Goal: Feedback & Contribution: Submit feedback/report problem

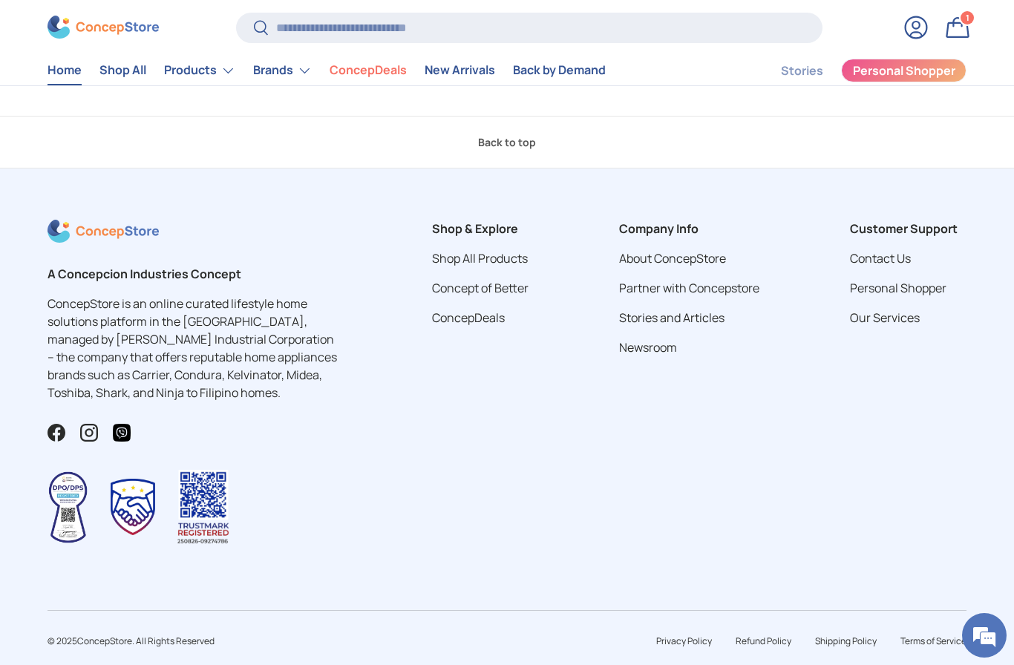
click at [901, 267] on link "Contact Us" at bounding box center [880, 258] width 61 height 16
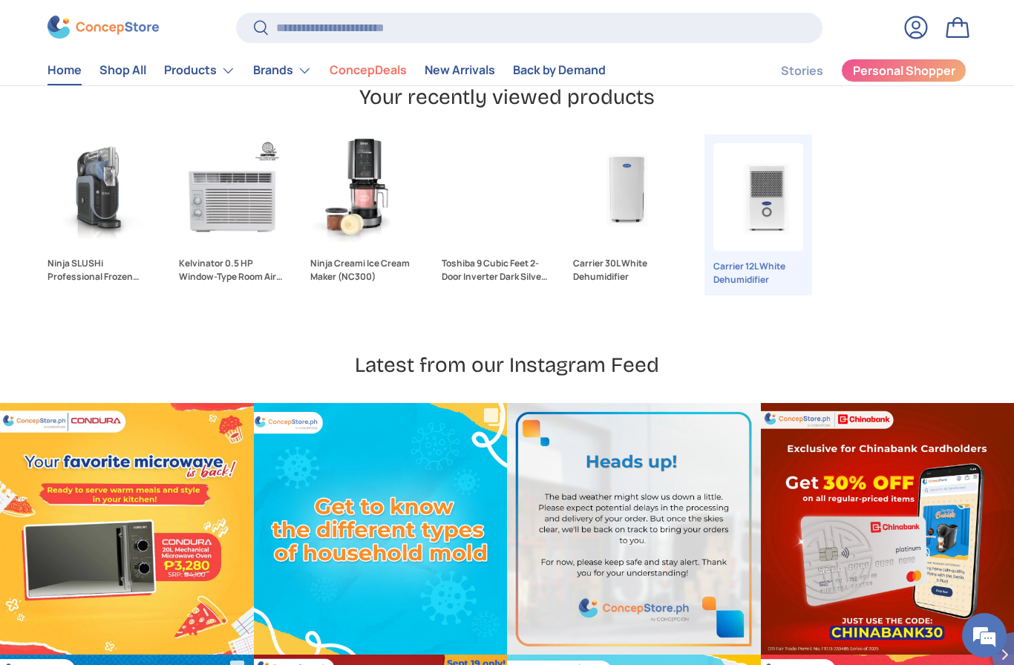
scroll to position [3993, 0]
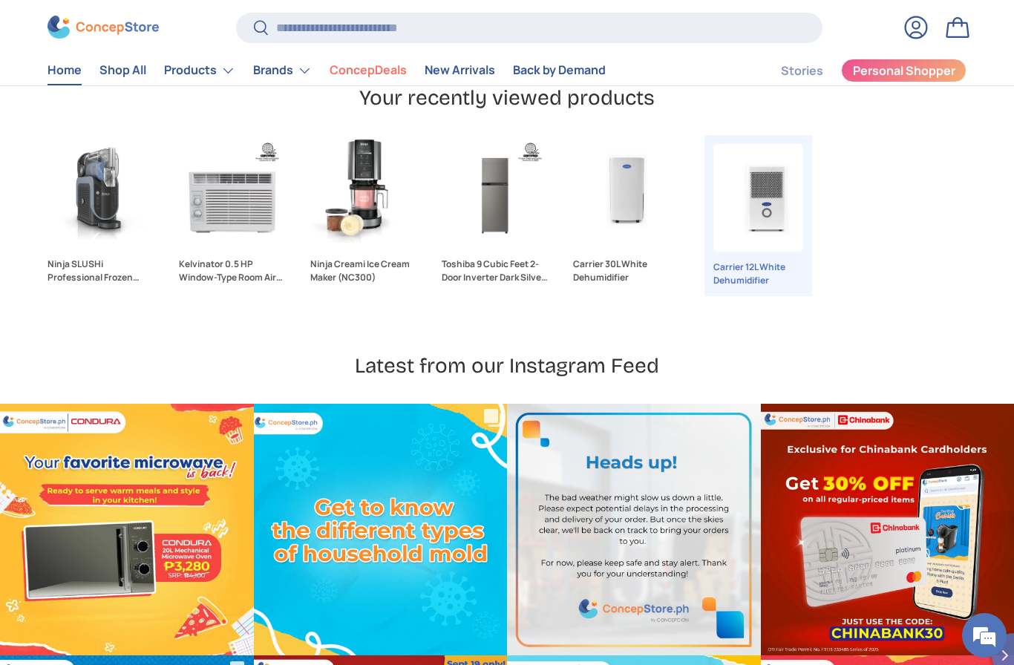
click at [921, 22] on link "Log in" at bounding box center [916, 27] width 33 height 33
click at [909, 42] on link "Log in" at bounding box center [916, 27] width 33 height 33
click at [921, 29] on link "Log in" at bounding box center [916, 27] width 33 height 33
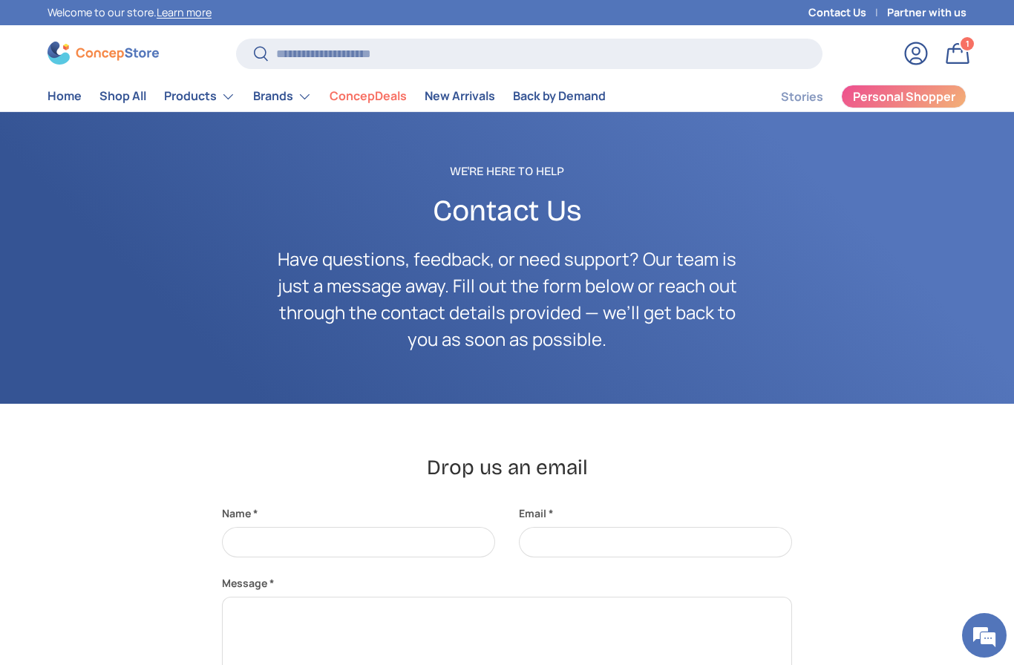
click at [954, 68] on link "Bag 1 1 item" at bounding box center [958, 53] width 33 height 33
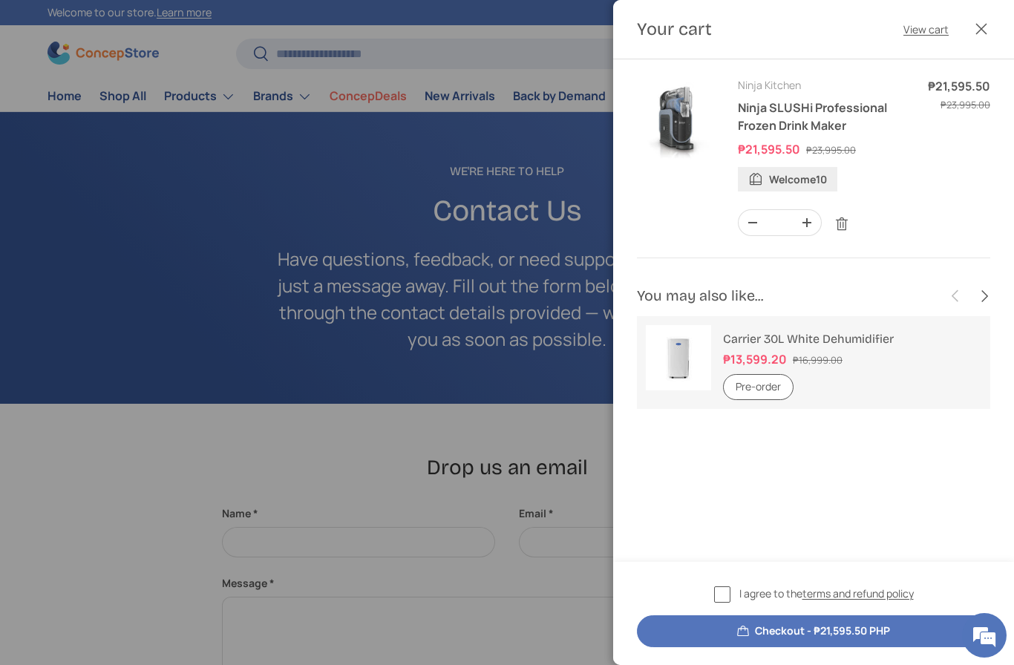
click at [847, 228] on link "Remove" at bounding box center [842, 224] width 28 height 28
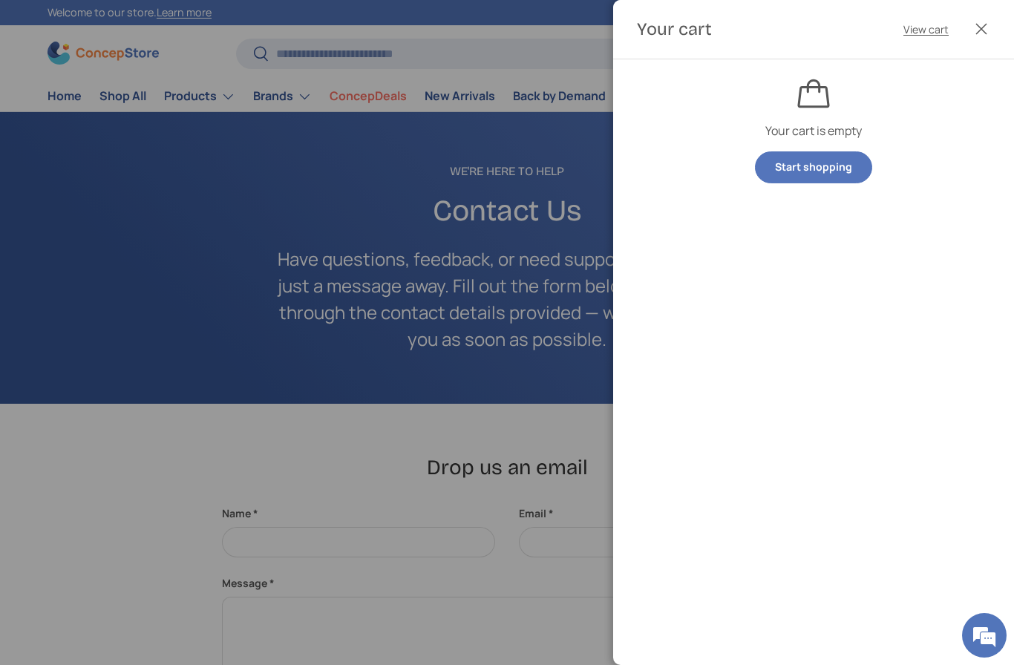
click at [991, 28] on button "Close" at bounding box center [981, 29] width 33 height 33
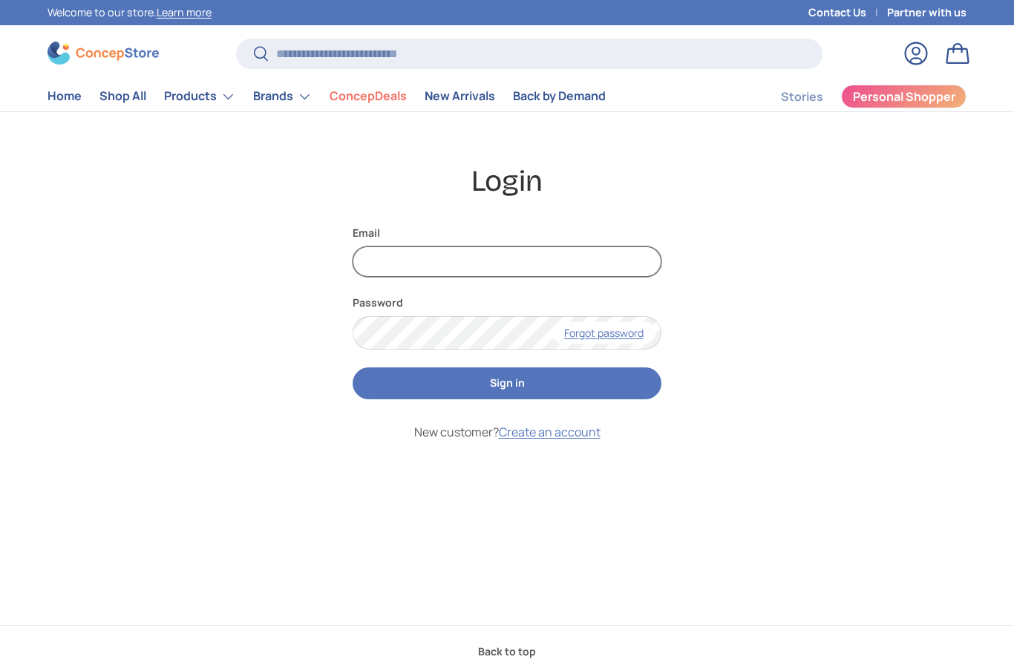
click at [423, 258] on input "Email" at bounding box center [507, 262] width 309 height 30
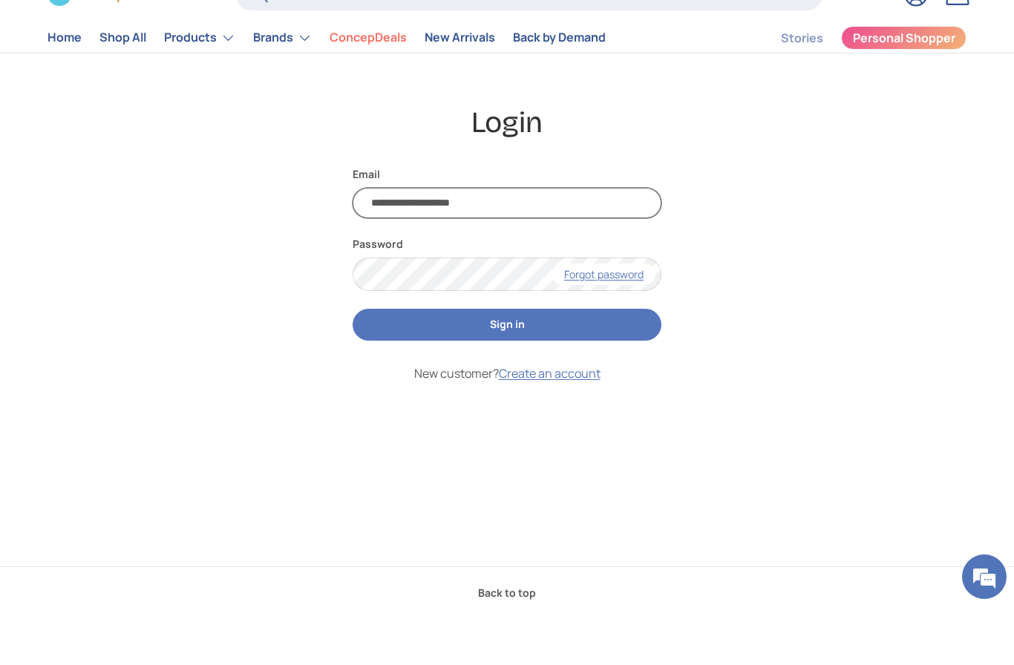
type input "**********"
click at [558, 368] on button "Sign in" at bounding box center [507, 384] width 309 height 32
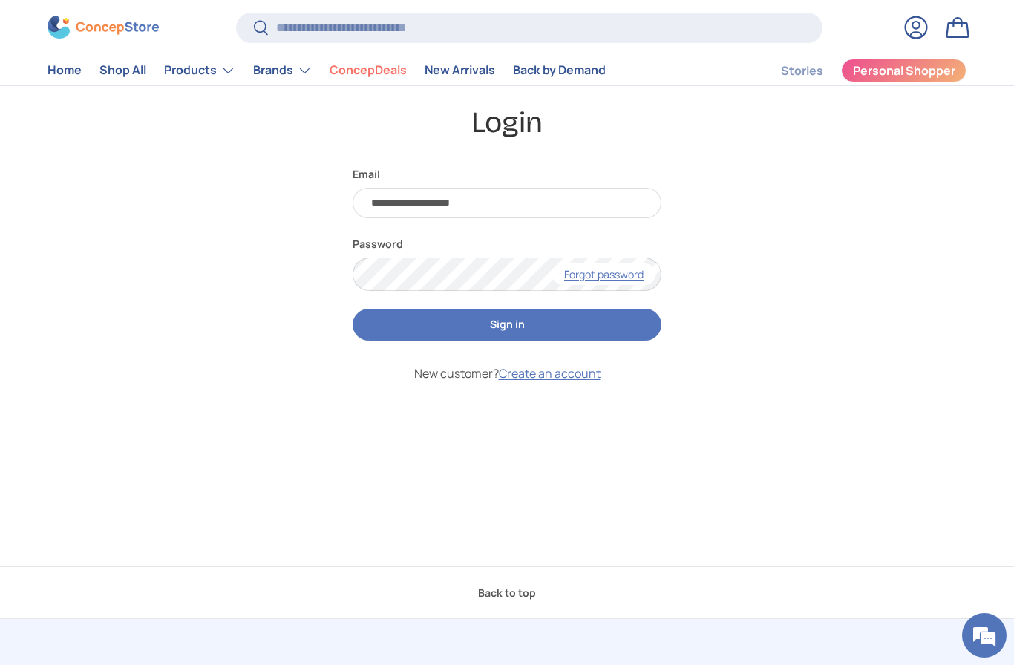
click at [570, 322] on button "Sign in" at bounding box center [507, 325] width 309 height 32
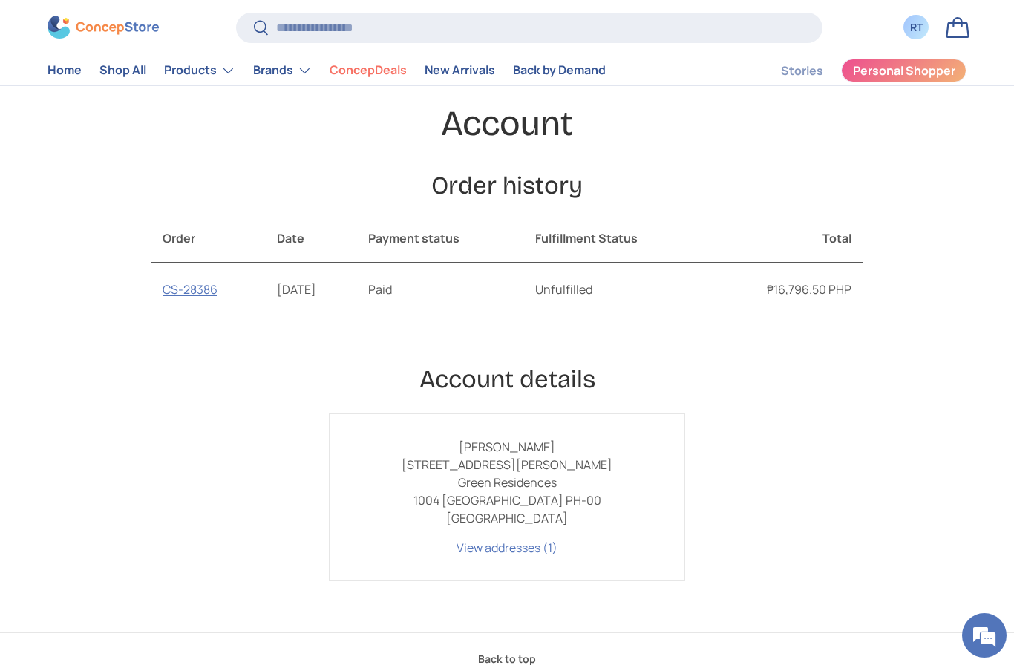
scroll to position [151, 0]
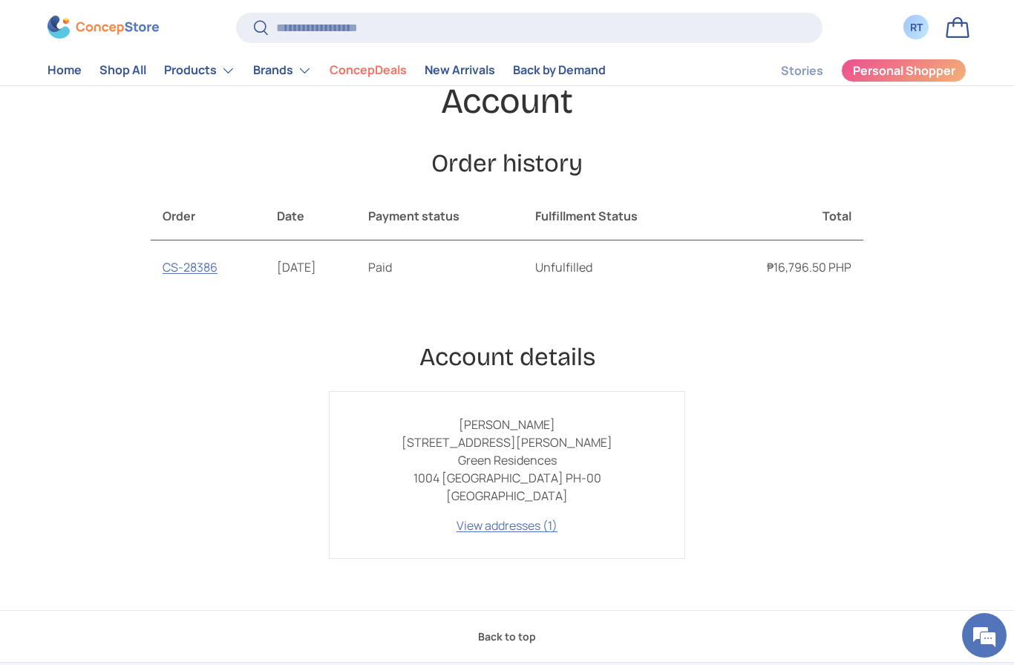
click at [186, 273] on link "CS-28386" at bounding box center [190, 267] width 55 height 16
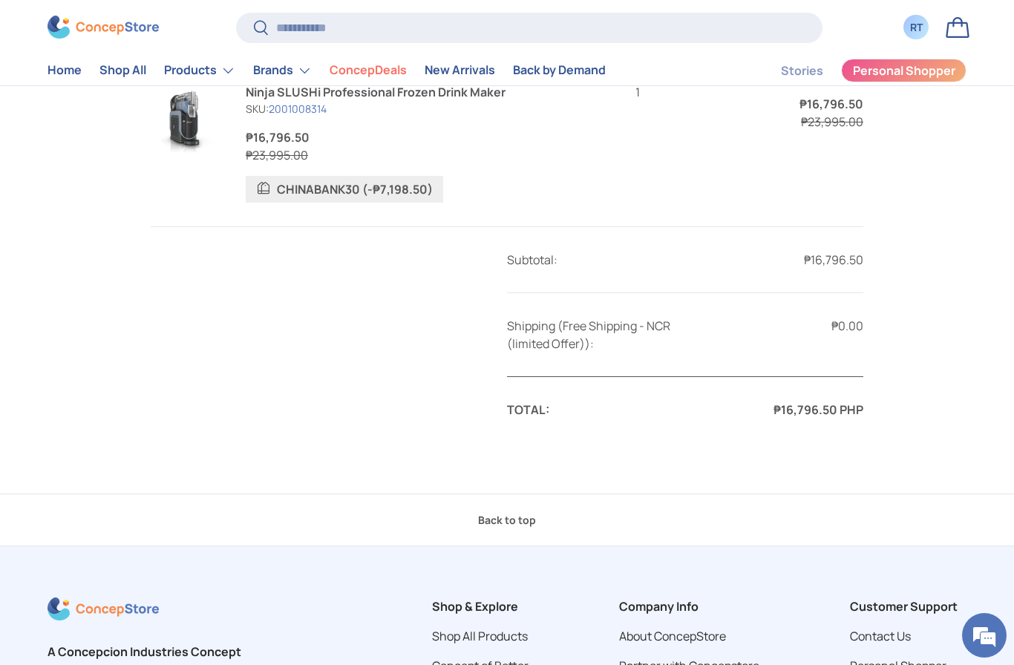
scroll to position [532, 0]
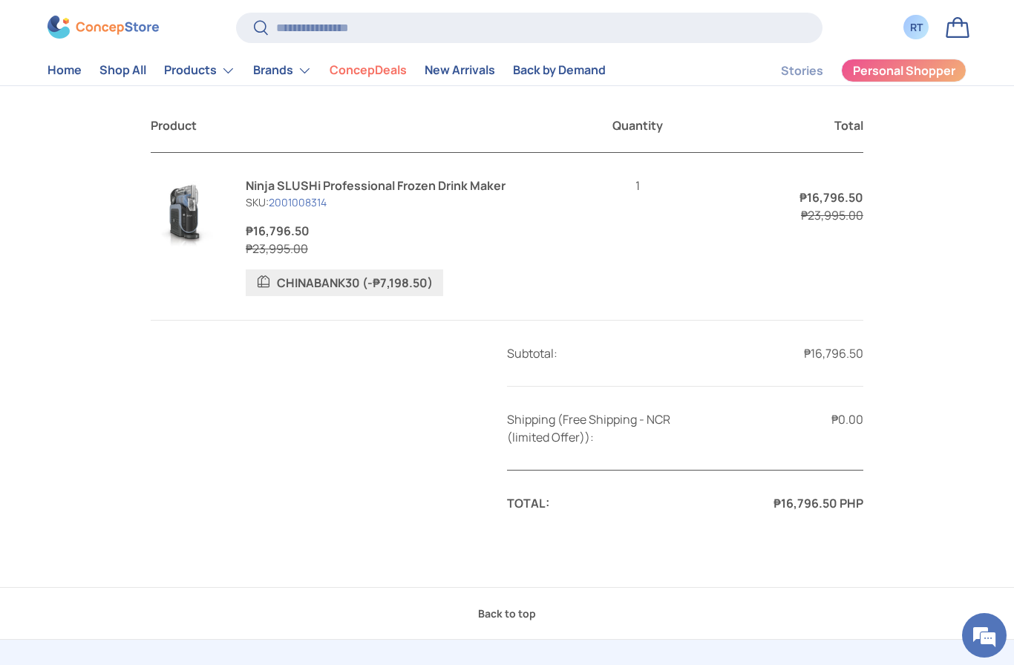
click at [929, 74] on span "Personal Shopper" at bounding box center [904, 71] width 102 height 12
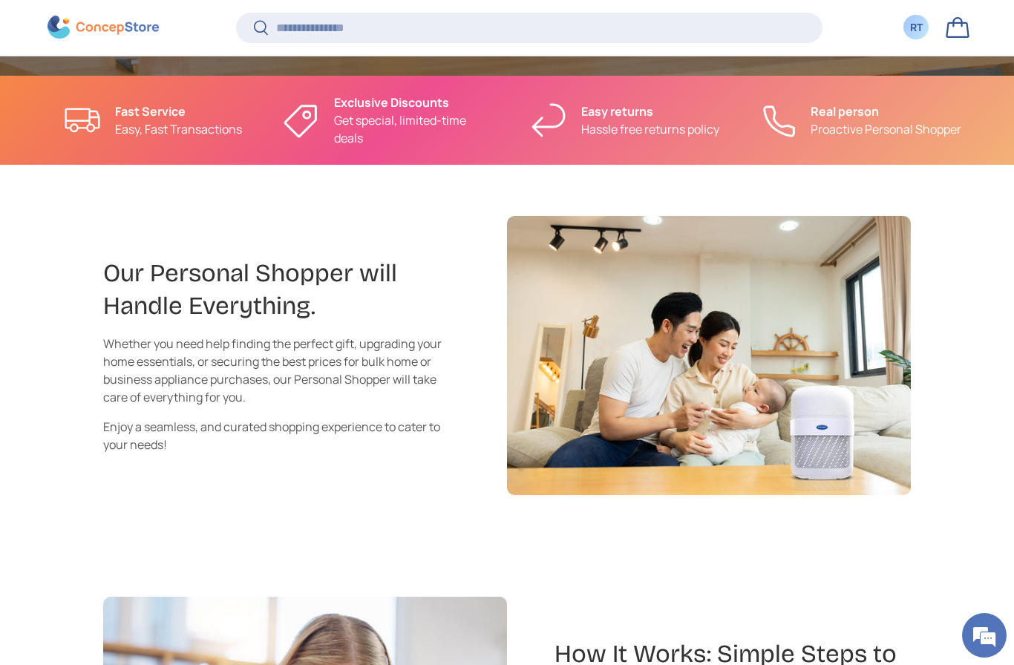
scroll to position [663, 0]
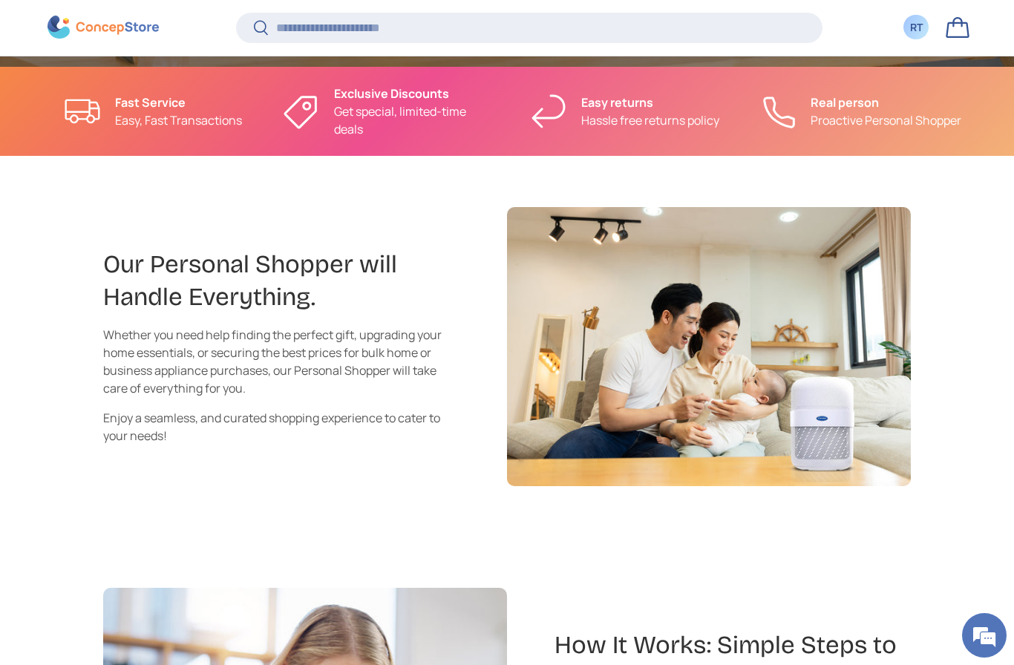
click at [839, 117] on p "Proactive Personal Shopper" at bounding box center [886, 120] width 151 height 18
click at [803, 123] on li "Real person Proactive Personal Shopper" at bounding box center [861, 111] width 212 height 53
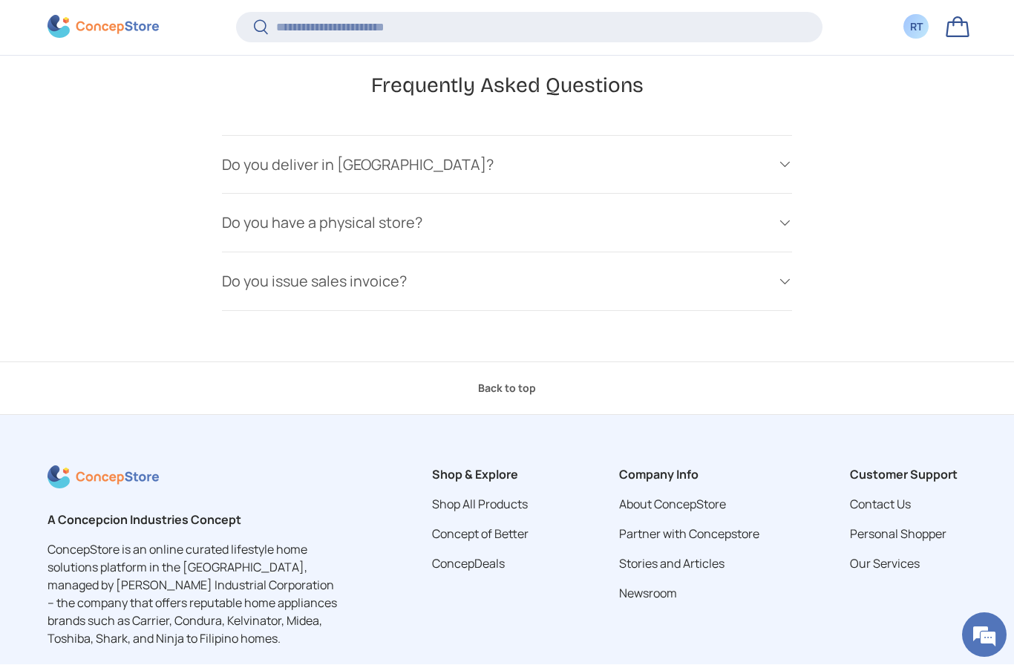
scroll to position [3189, 0]
click at [249, 270] on h4 "Do you issue sales invoice?" at bounding box center [495, 281] width 547 height 22
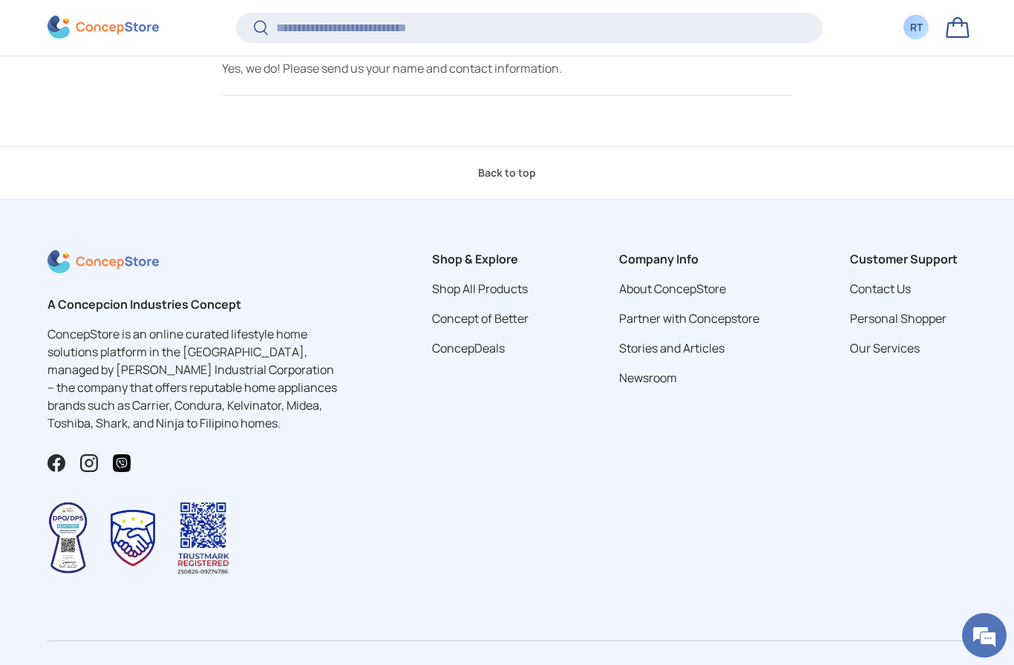
scroll to position [3439, 0]
click at [896, 282] on link "Contact Us" at bounding box center [880, 289] width 61 height 16
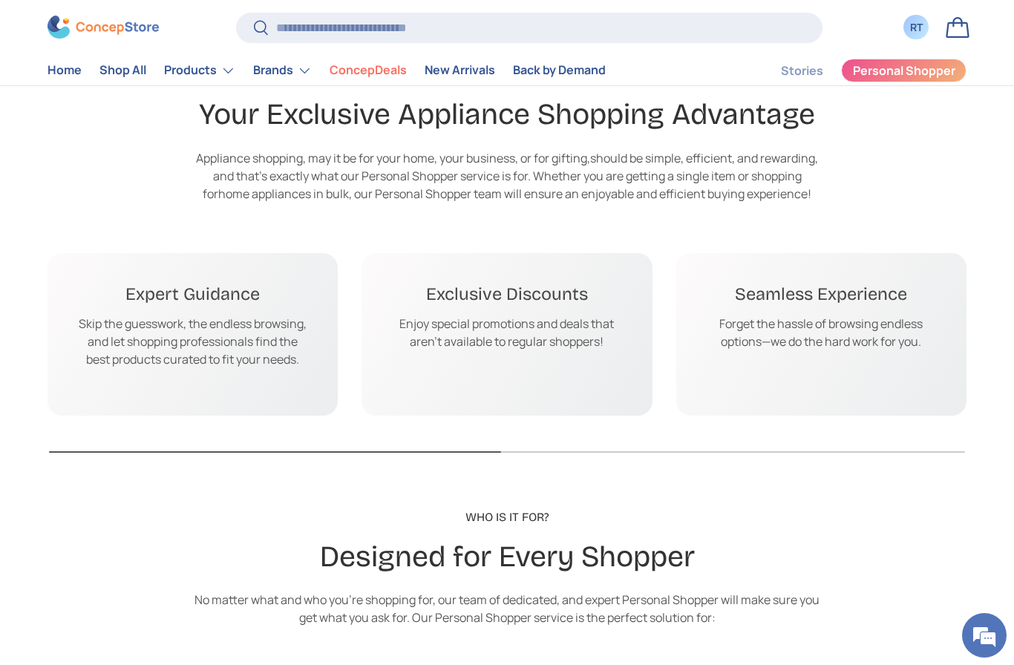
scroll to position [1450, 0]
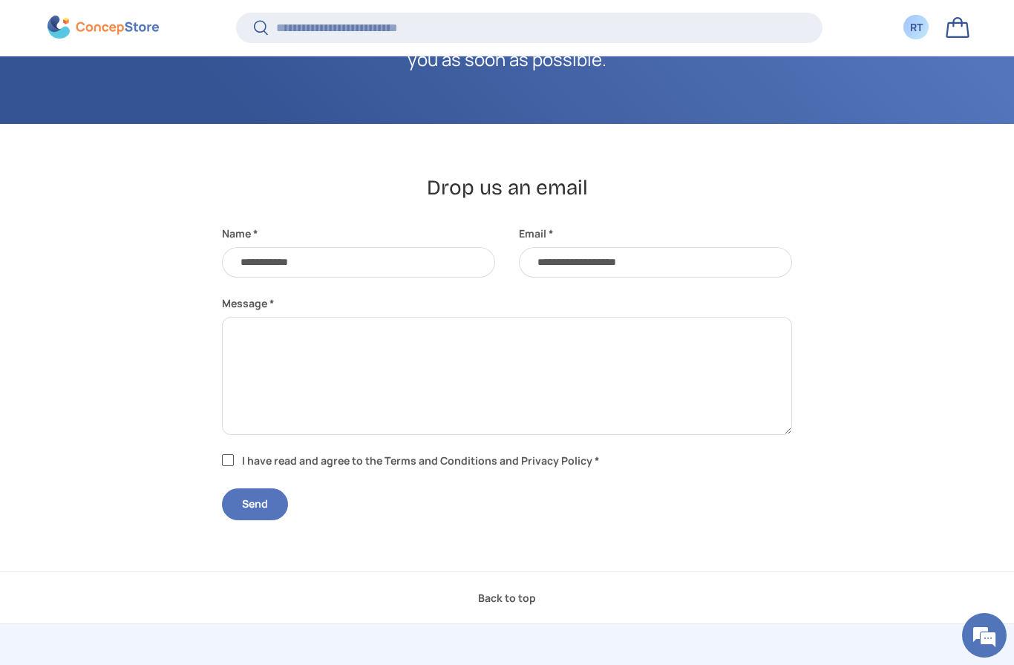
scroll to position [296, 0]
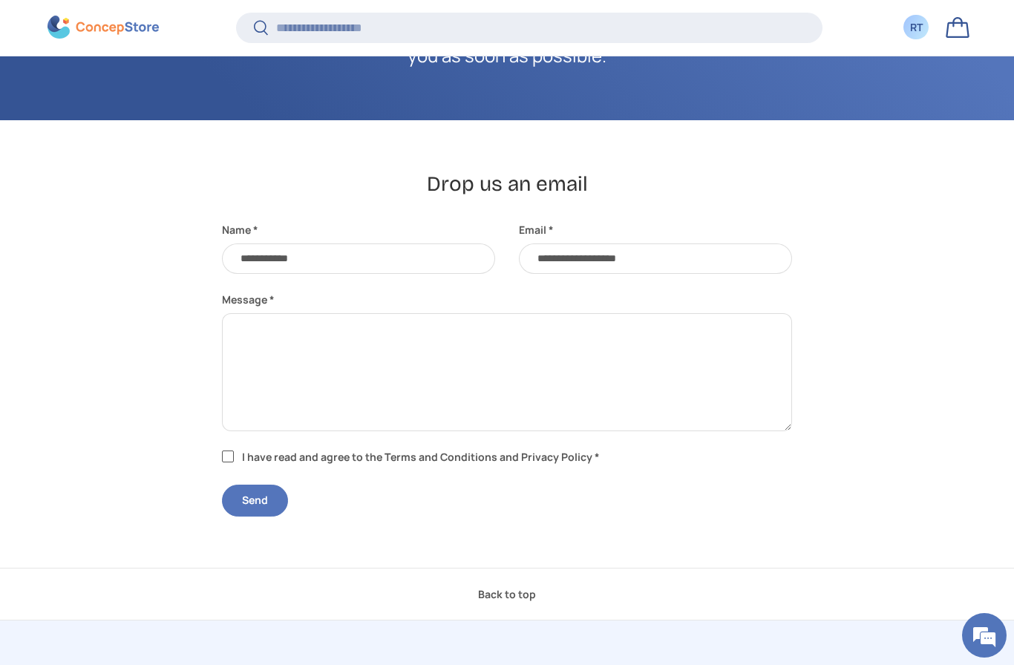
click at [240, 460] on label "I have read and agree to the Terms and Conditions and Privacy Policy *" at bounding box center [413, 457] width 382 height 16
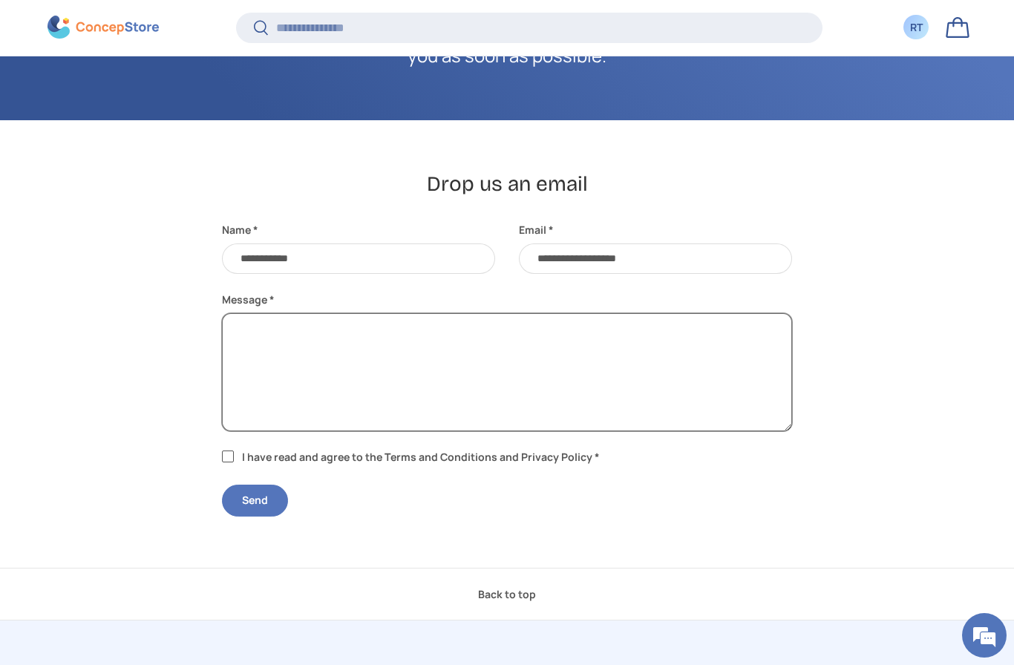
click at [402, 338] on textarea "Message" at bounding box center [507, 372] width 570 height 118
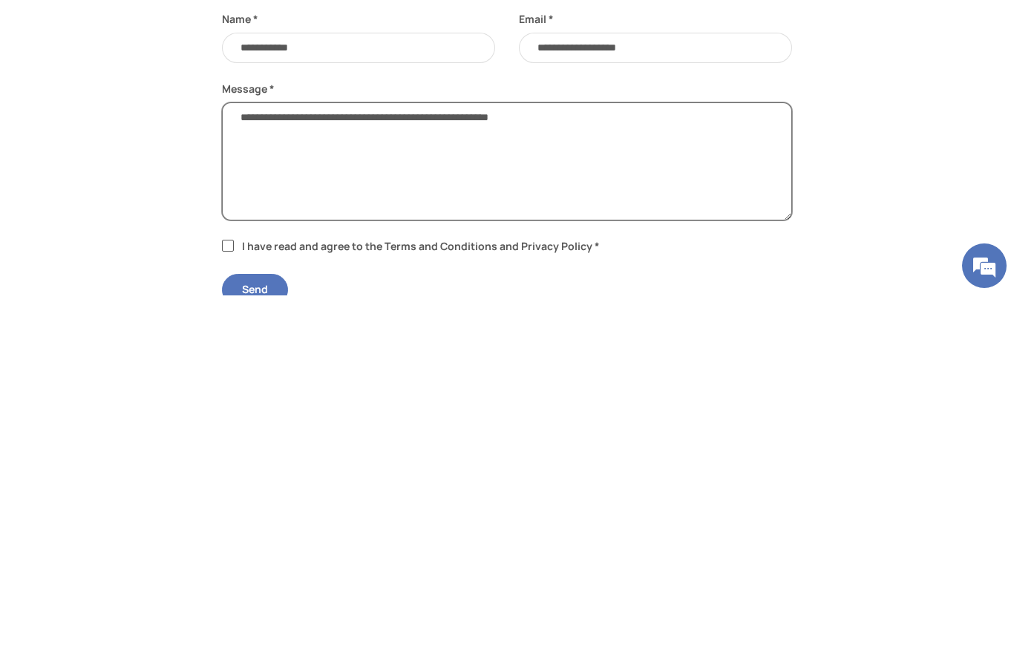
scroll to position [168, 0]
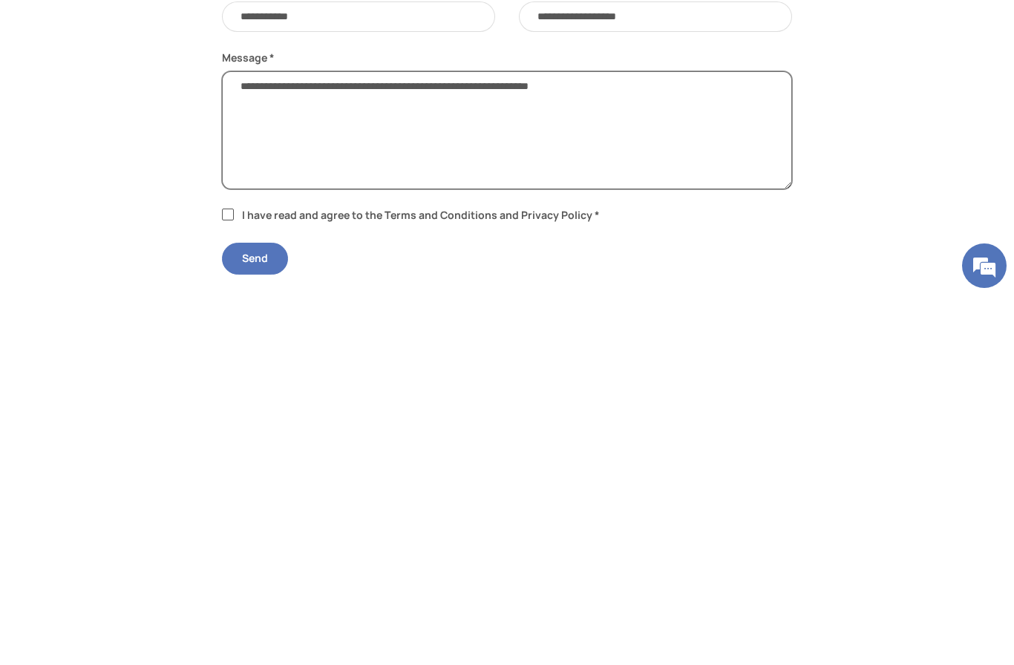
type textarea "**********"
click at [244, 441] on textarea "**********" at bounding box center [507, 500] width 570 height 118
click at [242, 441] on textarea "**********" at bounding box center [507, 500] width 570 height 118
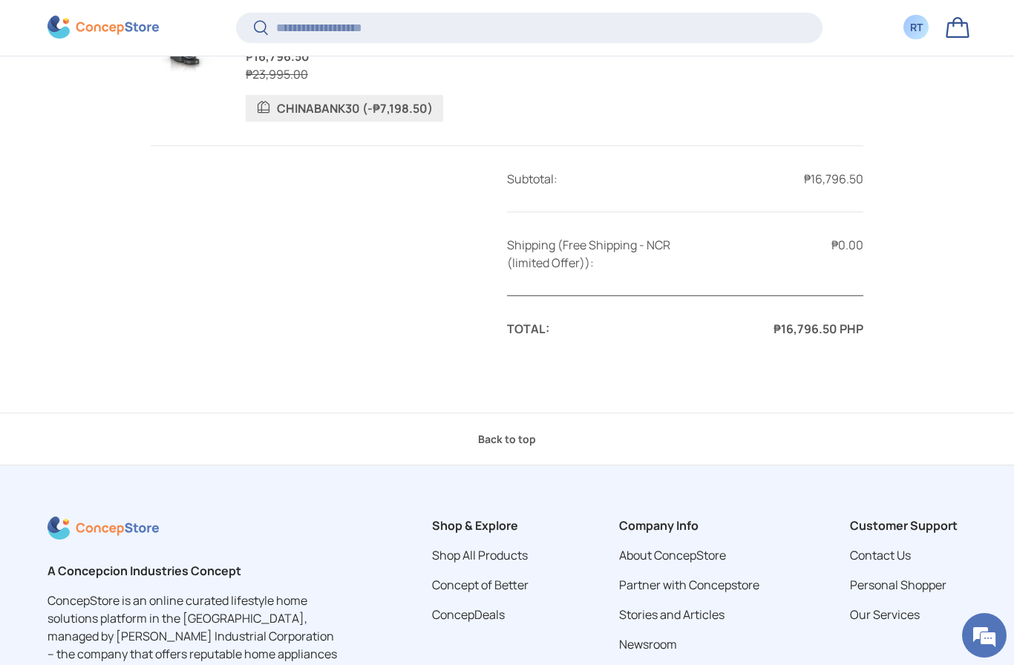
scroll to position [731, 0]
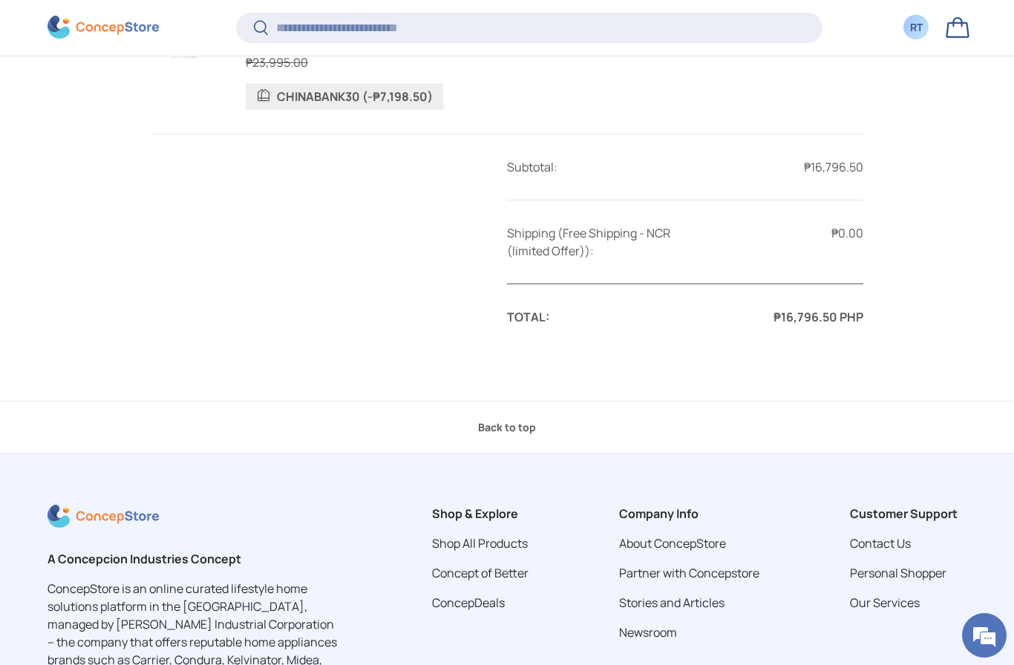
click at [897, 538] on link "Contact Us" at bounding box center [880, 543] width 61 height 16
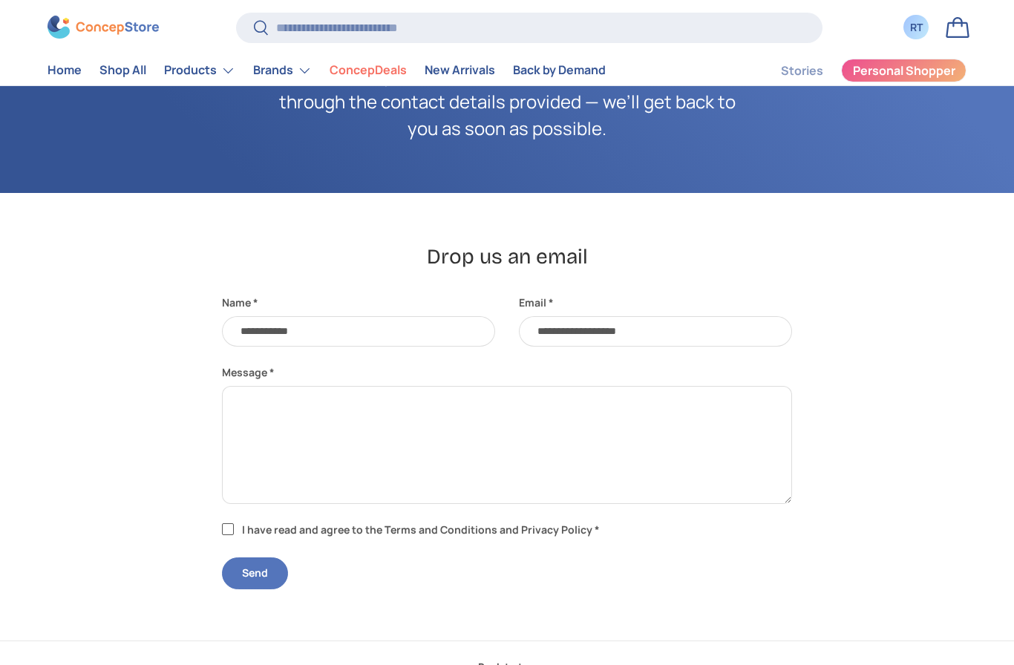
scroll to position [230, 0]
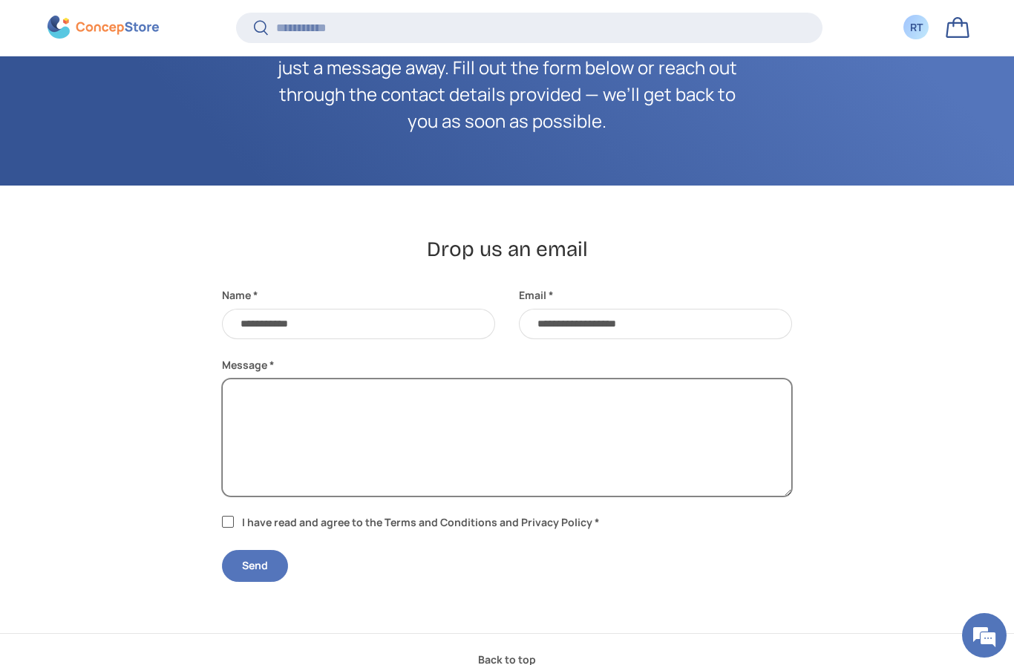
click at [278, 399] on textarea "Message" at bounding box center [507, 438] width 570 height 118
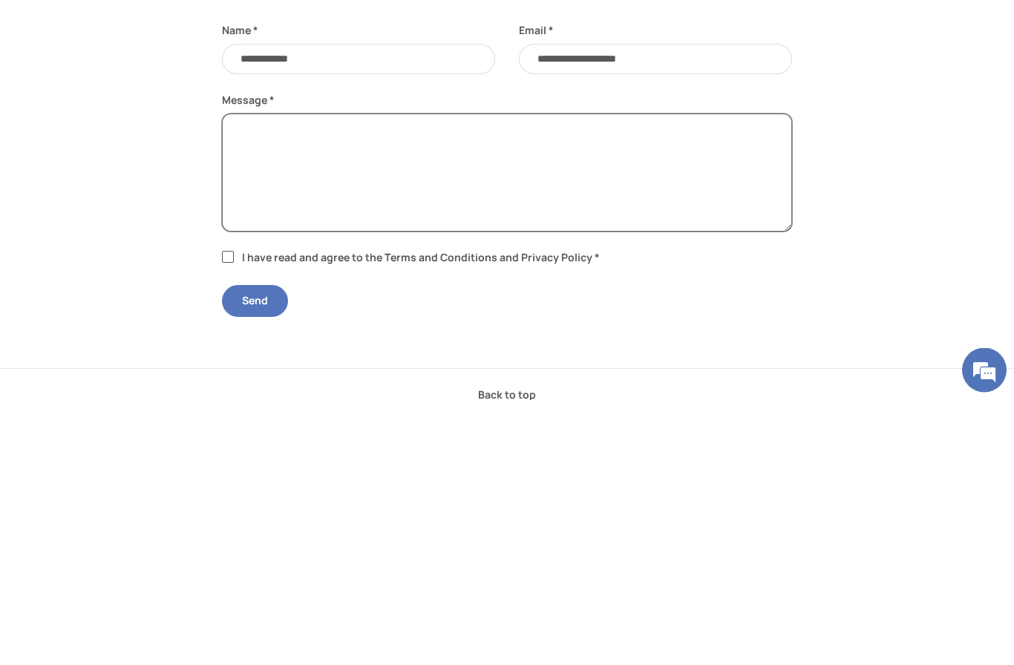
click at [261, 379] on textarea "Message" at bounding box center [507, 438] width 570 height 118
paste textarea "**********"
click at [661, 379] on textarea "**********" at bounding box center [507, 438] width 570 height 118
type textarea "**********"
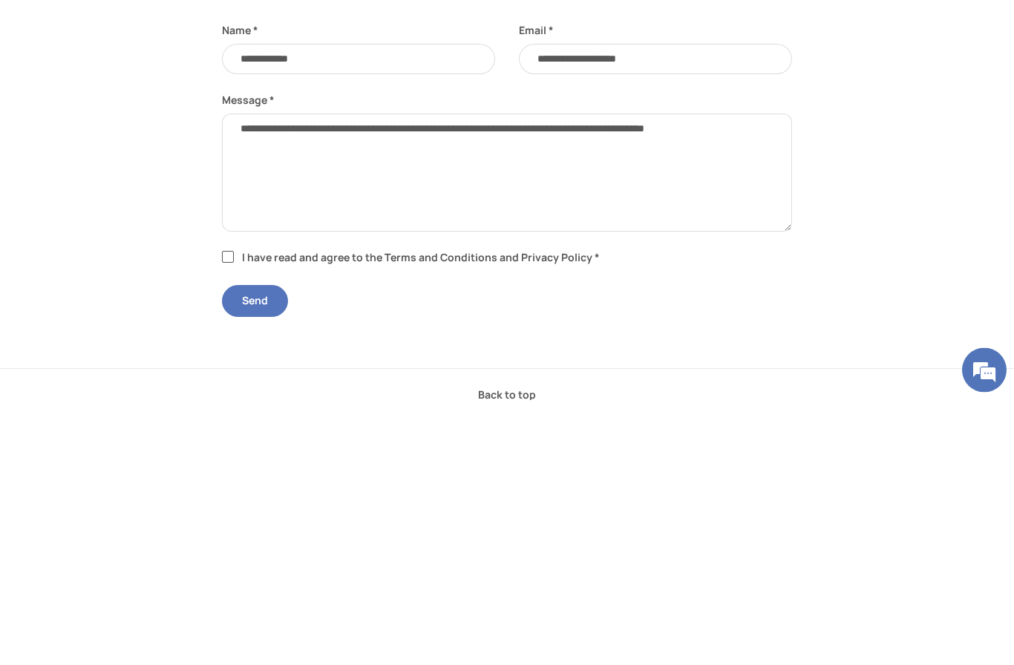
click at [232, 515] on label "I have read and agree to the Terms and Conditions and Privacy Policy *" at bounding box center [413, 523] width 382 height 16
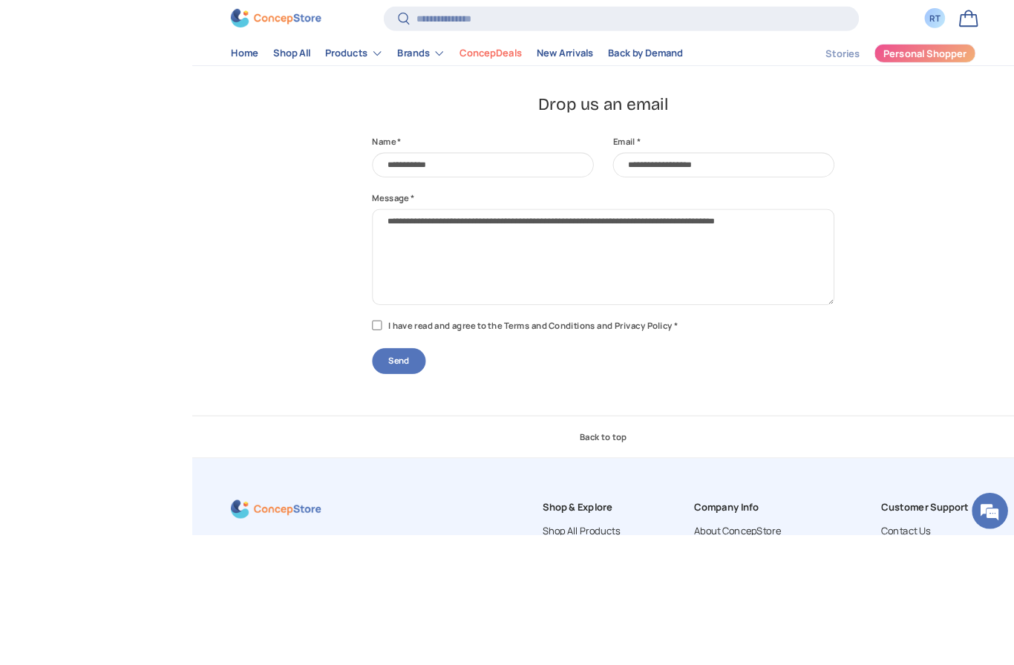
scroll to position [460, 0]
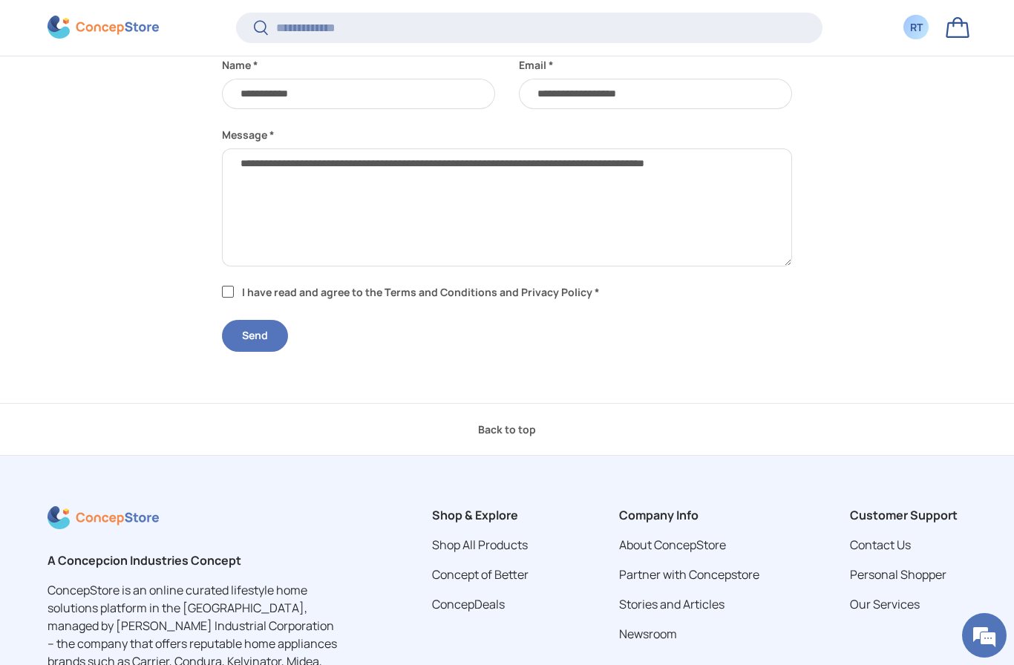
click at [254, 342] on button "Send" at bounding box center [255, 336] width 66 height 32
click at [245, 352] on button "Send" at bounding box center [255, 336] width 66 height 32
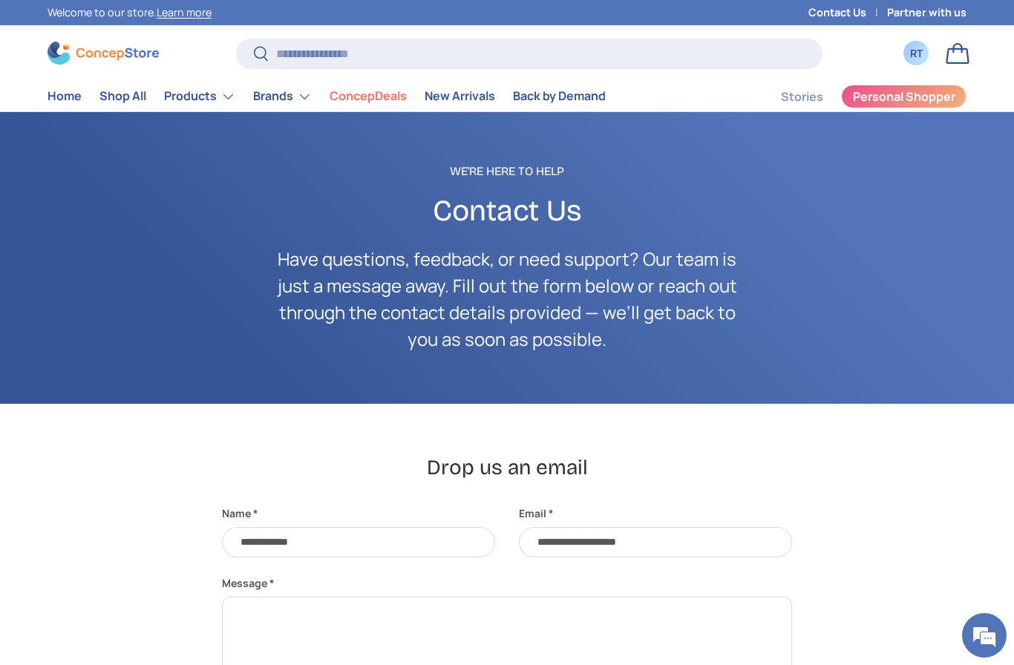
click at [919, 55] on div "RT" at bounding box center [916, 53] width 16 height 16
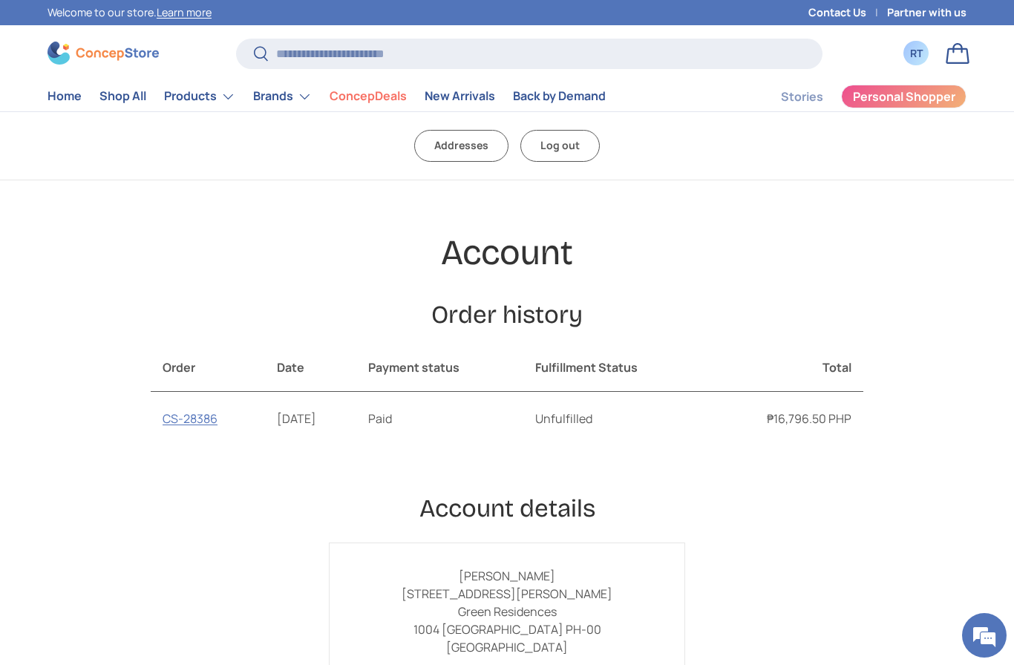
click at [183, 425] on link "CS-28386" at bounding box center [190, 419] width 55 height 16
click at [563, 149] on link "Log out" at bounding box center [560, 146] width 79 height 32
